Goal: Go to known website: Access a specific website the user already knows

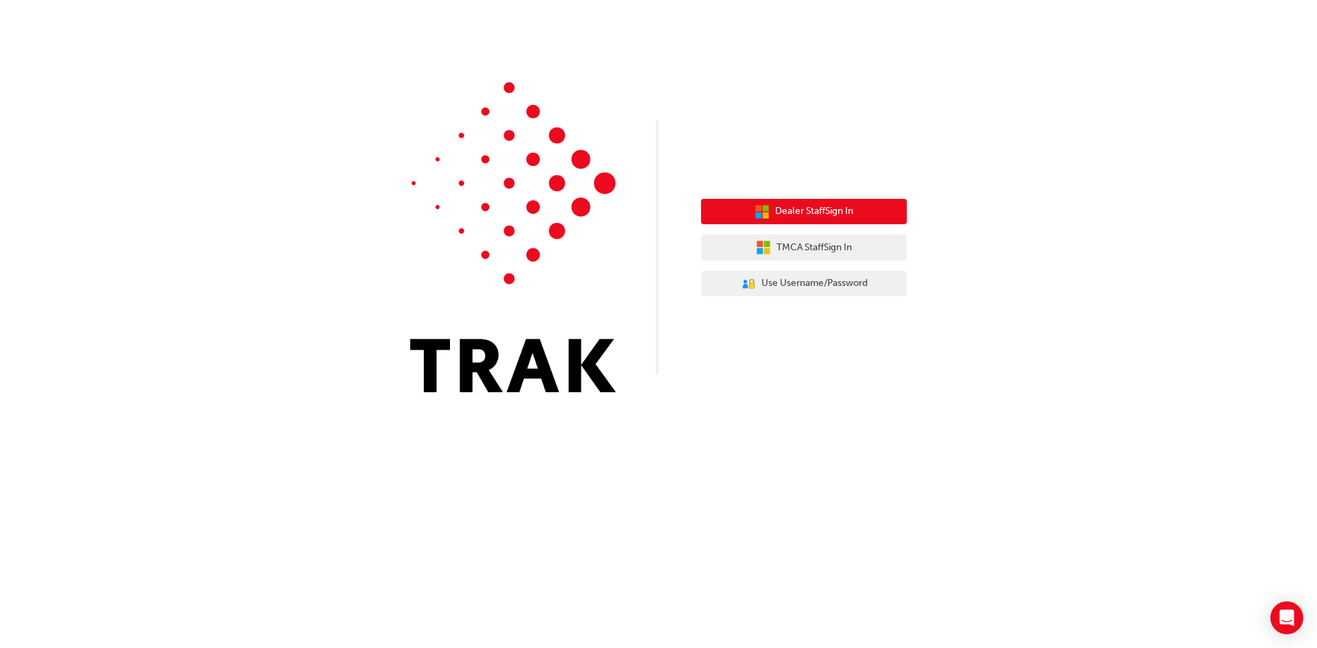
click at [783, 215] on span "Dealer Staff Sign In" at bounding box center [814, 212] width 78 height 16
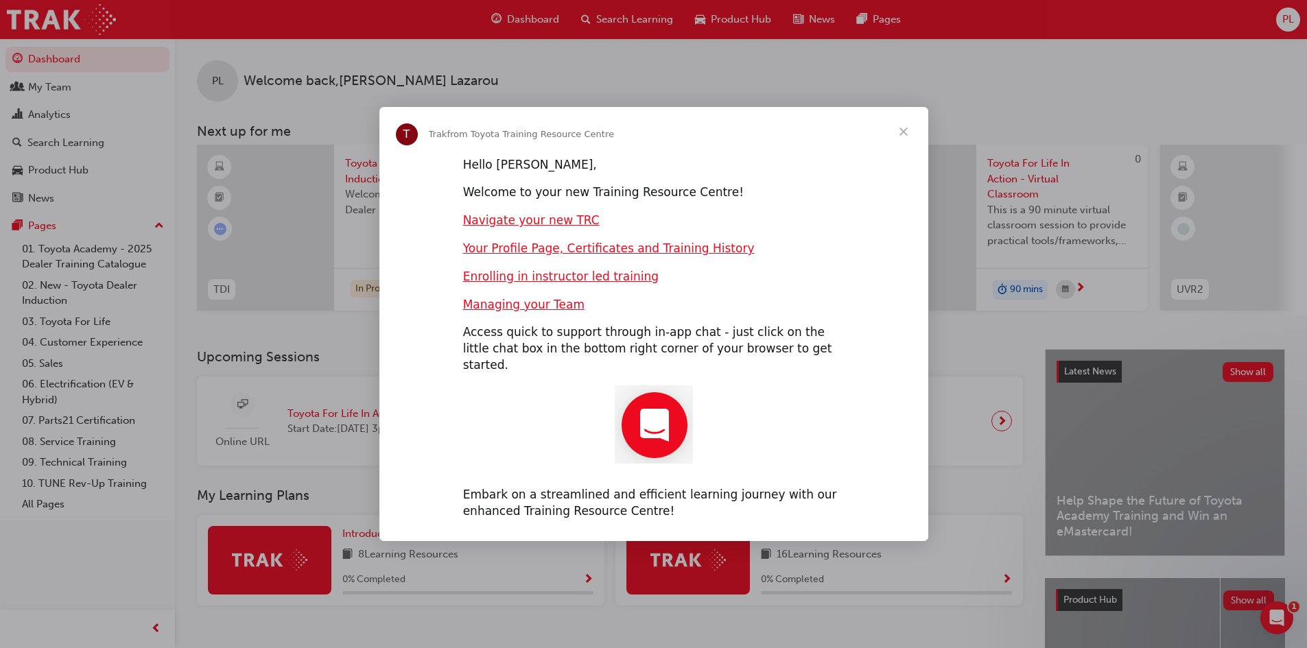
click at [900, 136] on span "Close" at bounding box center [903, 131] width 49 height 49
